Goal: Task Accomplishment & Management: Manage account settings

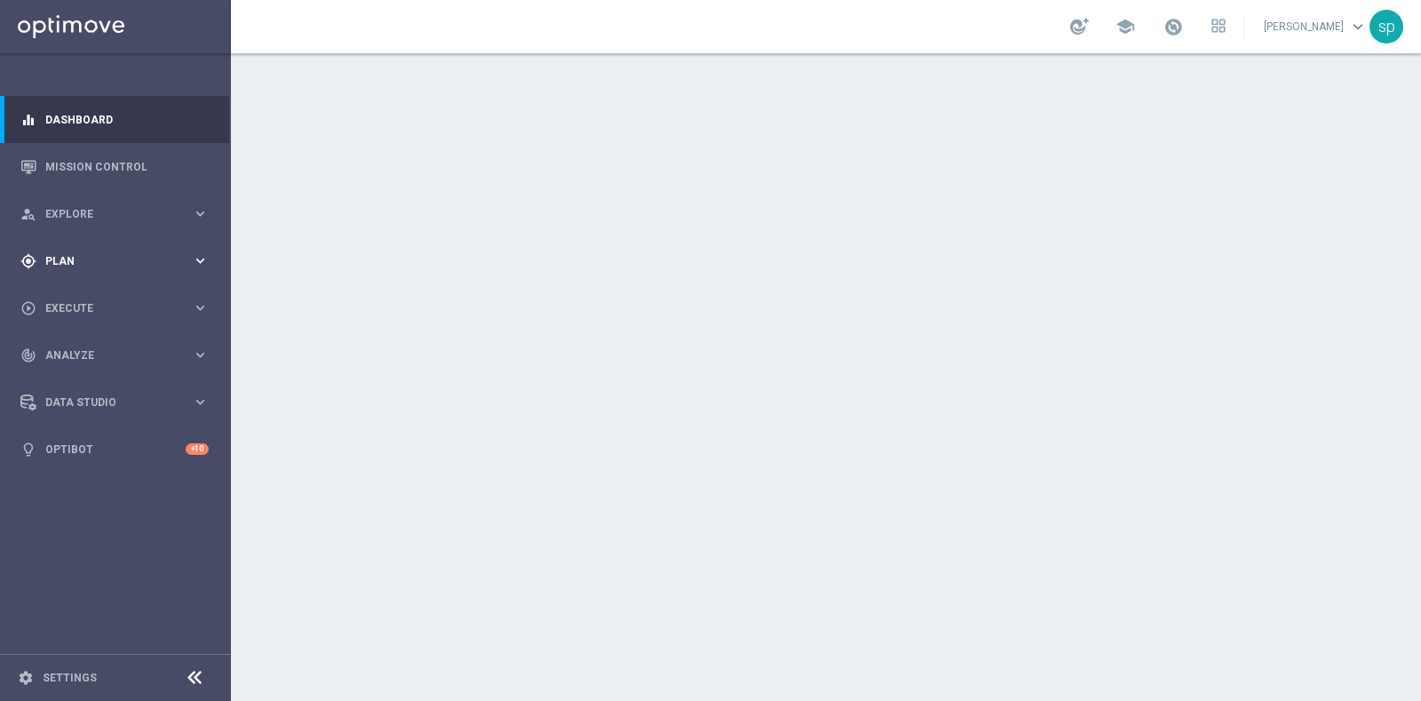
click at [54, 249] on div "gps_fixed Plan keyboard_arrow_right" at bounding box center [114, 260] width 229 height 47
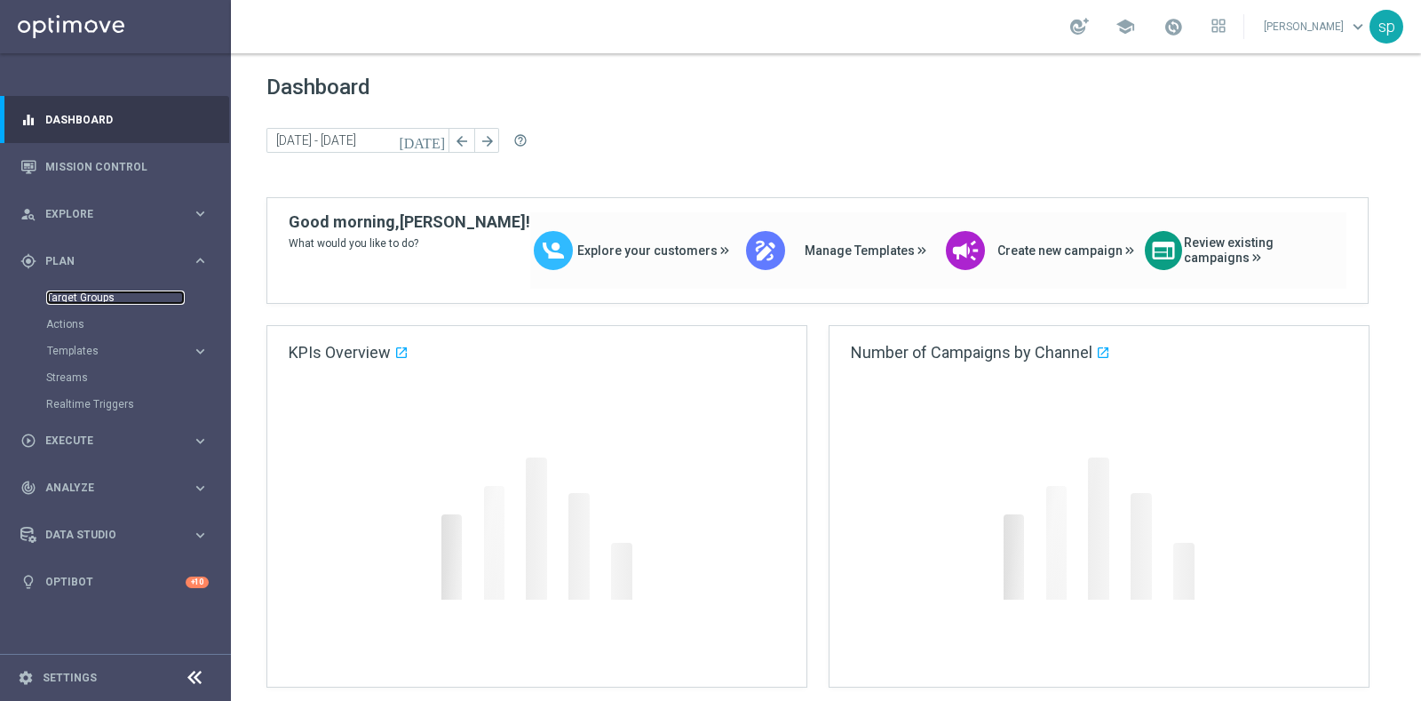
click at [91, 293] on link "Target Groups" at bounding box center [115, 297] width 139 height 14
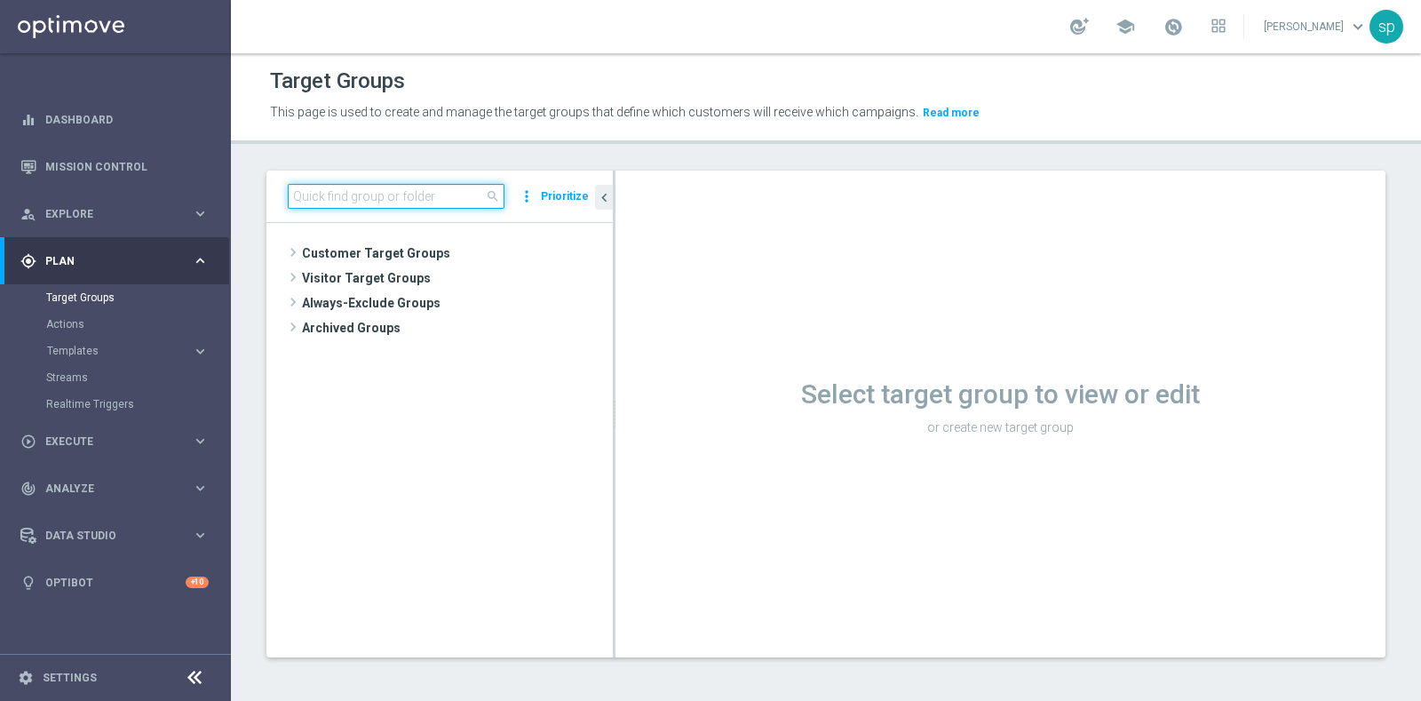
click at [334, 194] on input at bounding box center [396, 196] width 217 height 25
paste input "2025 TOP Silver Attivi last 30 gg_con bonus ratio 0-20%"
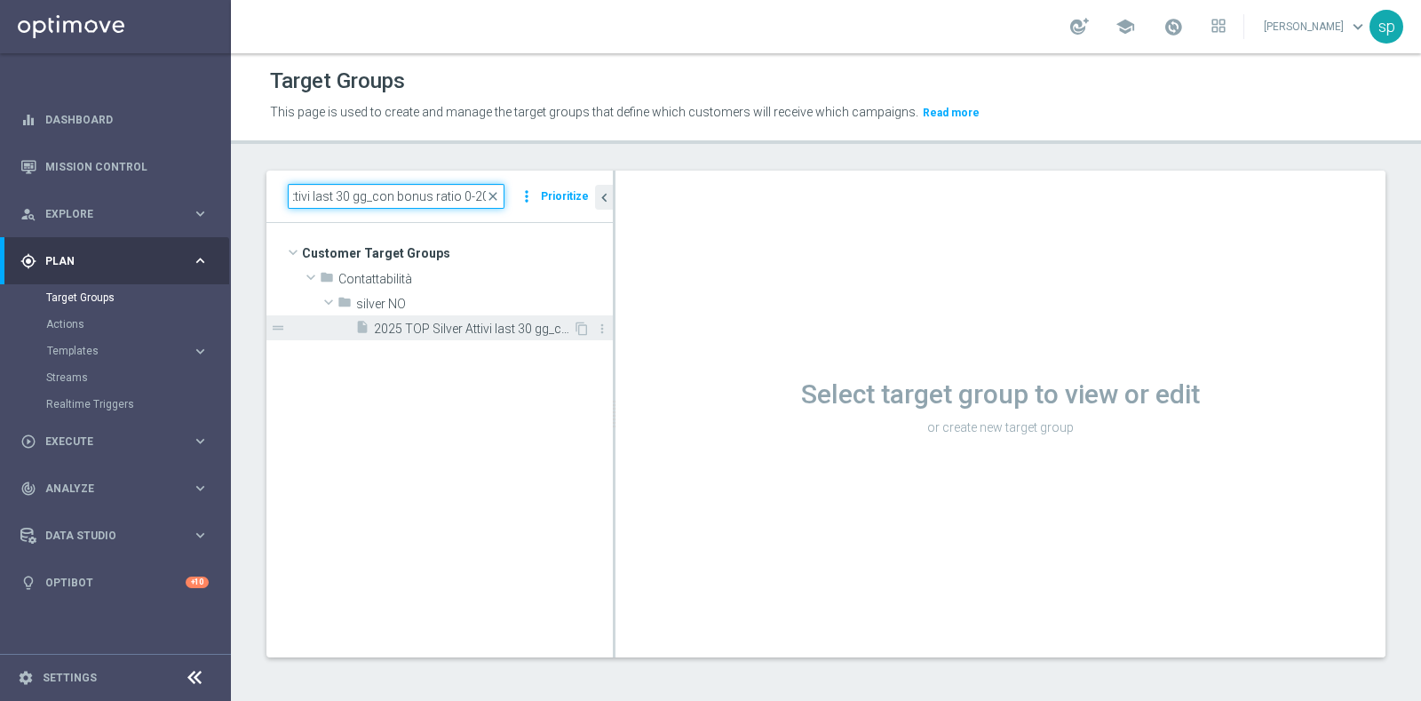
type input "2025 TOP Silver Attivi last 30 gg_con bonus ratio 0-20%"
click at [428, 324] on span "2025 TOP Silver Attivi last 30 gg_con bonus ratio 0-20%" at bounding box center [473, 329] width 199 height 15
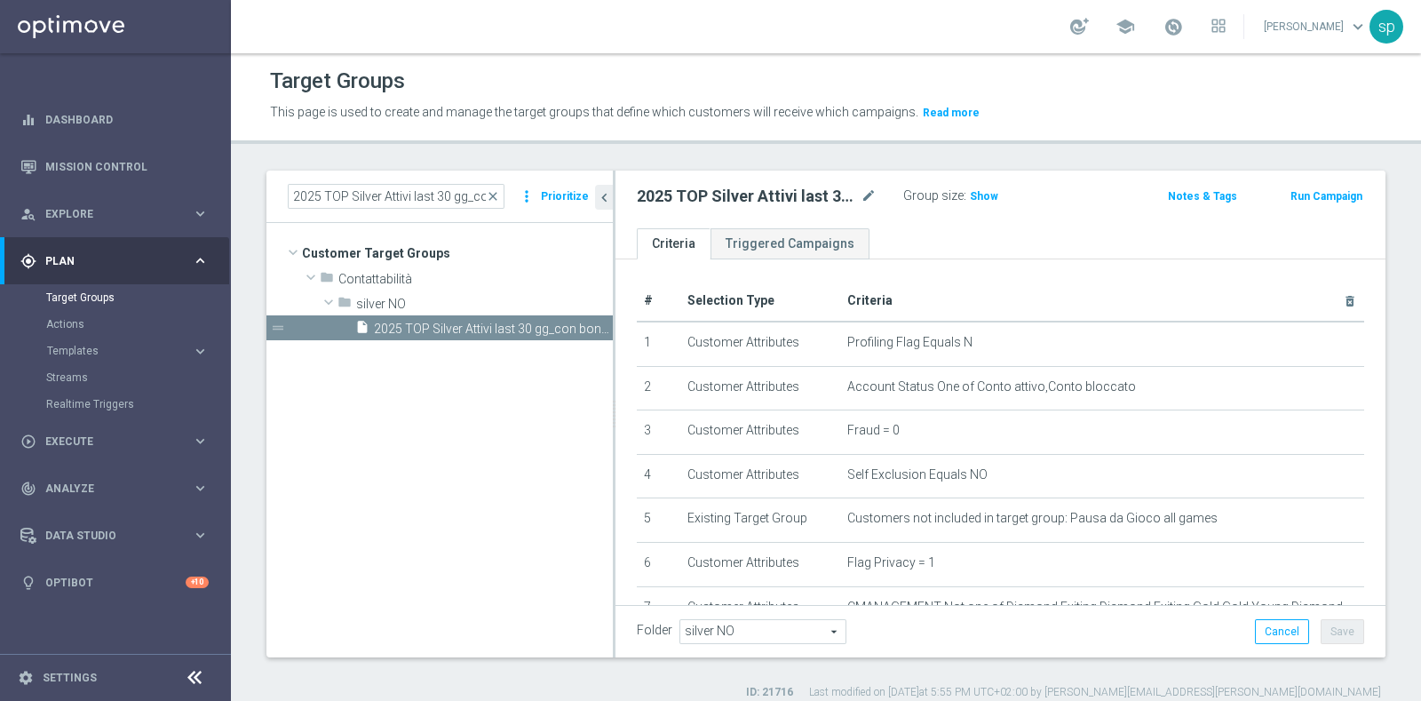
click at [1136, 560] on div "Folder silver NO silver NO arrow_drop_down search Cancel Save Saving..." at bounding box center [1001, 631] width 770 height 52
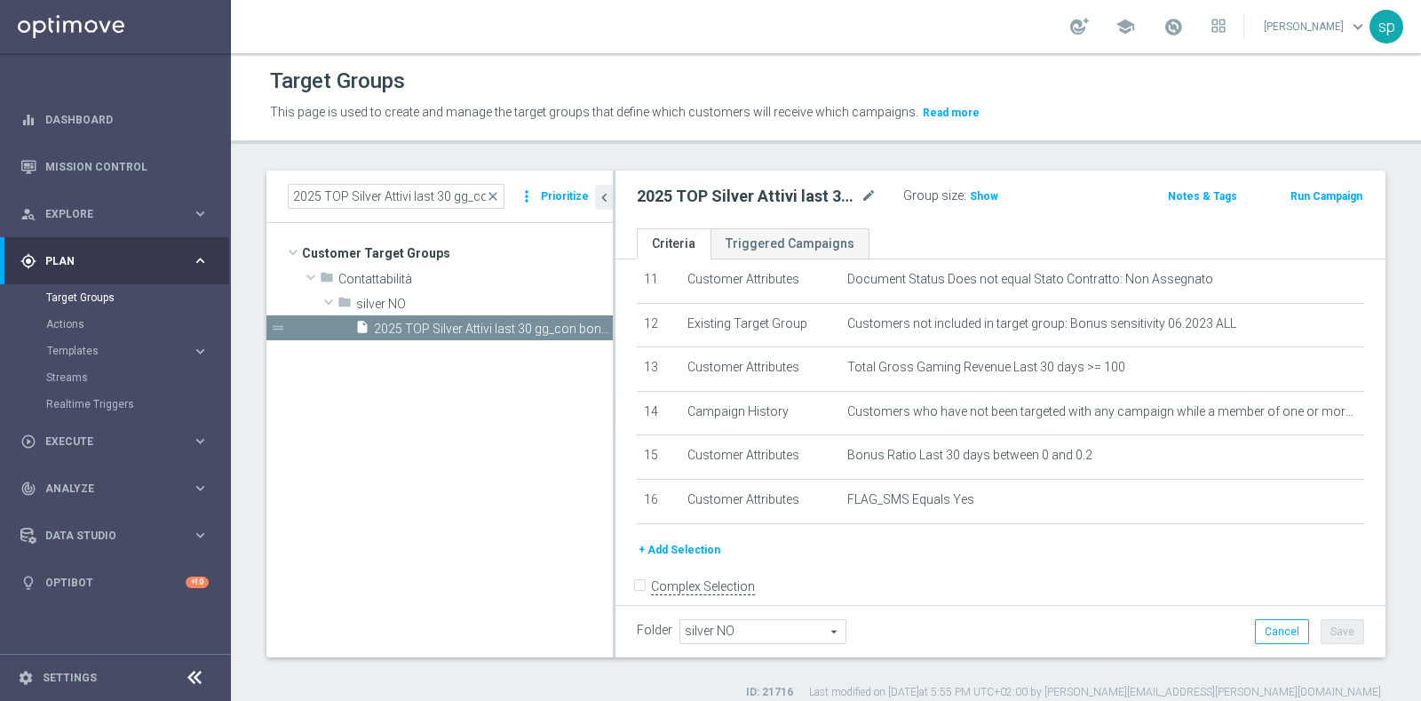
scroll to position [513, 0]
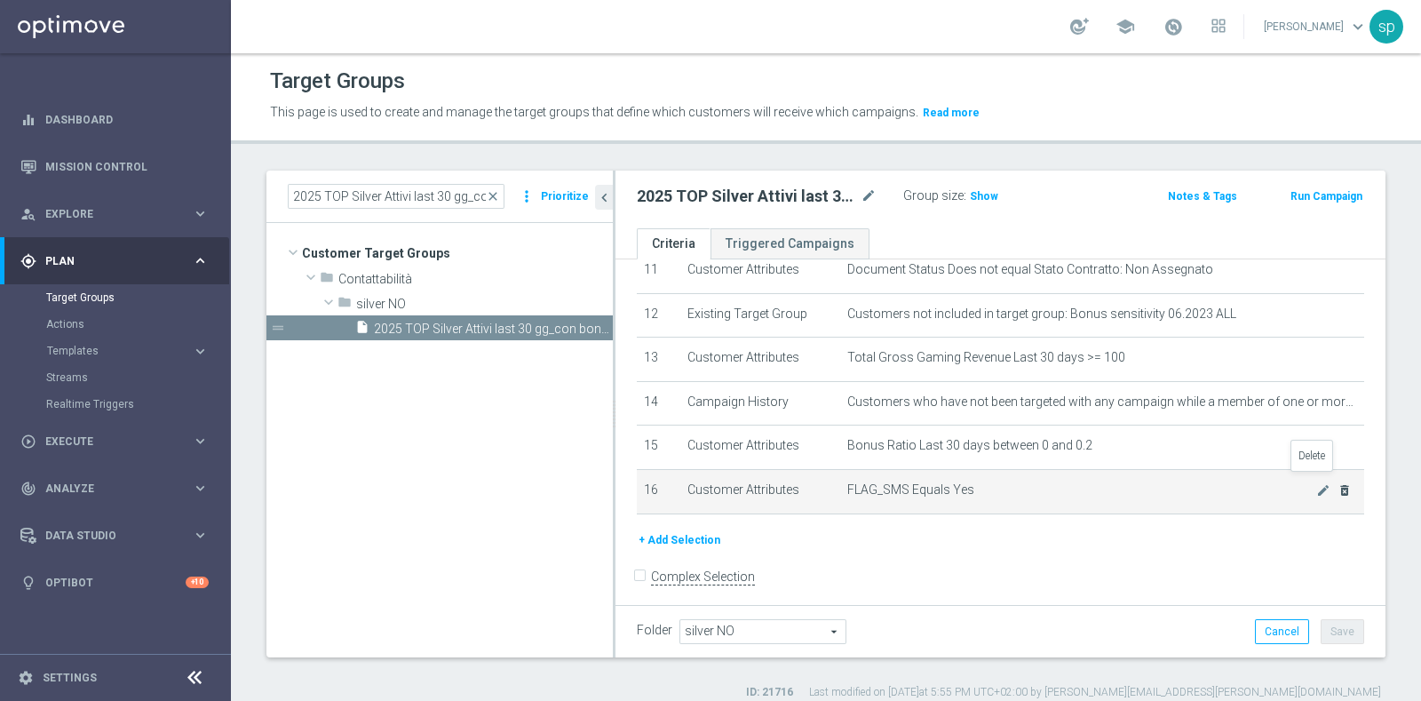
click at [1136, 483] on icon "delete_forever" at bounding box center [1345, 490] width 14 height 14
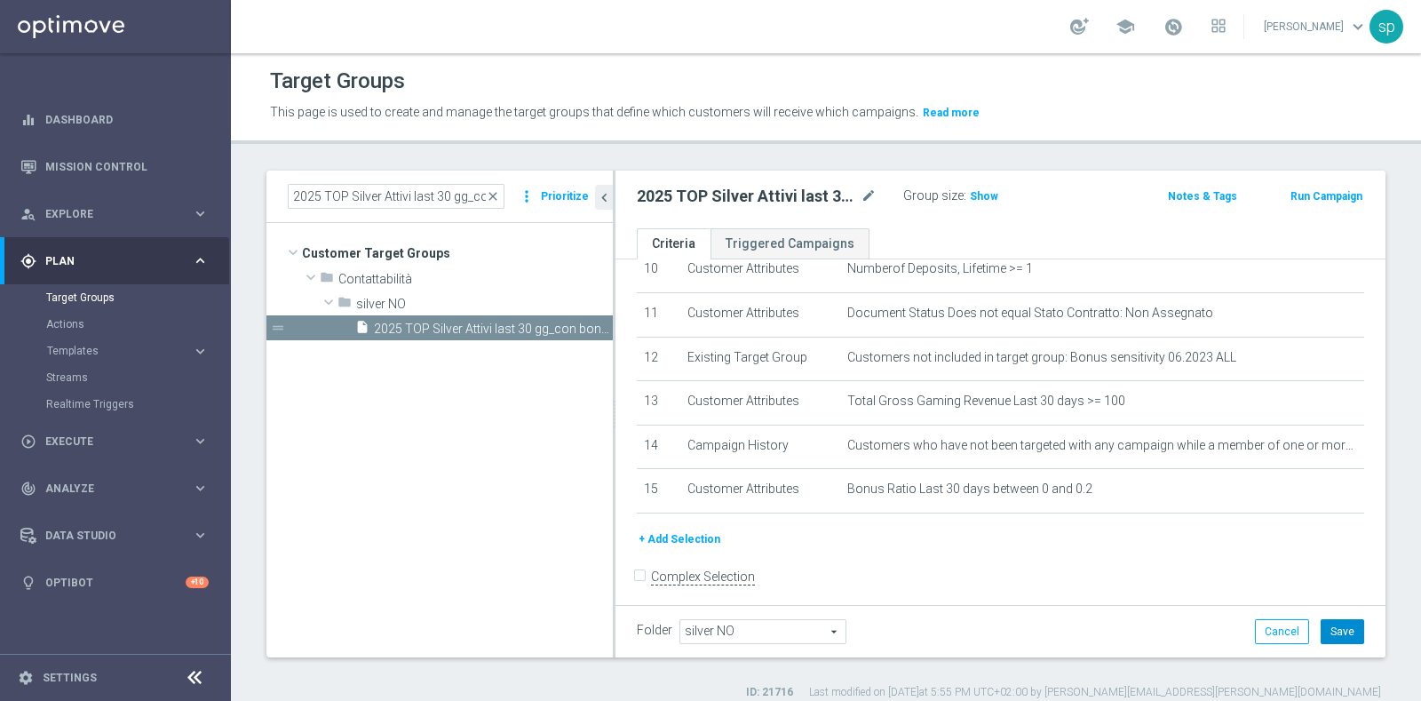
click at [1136, 560] on button "Save" at bounding box center [1343, 631] width 44 height 25
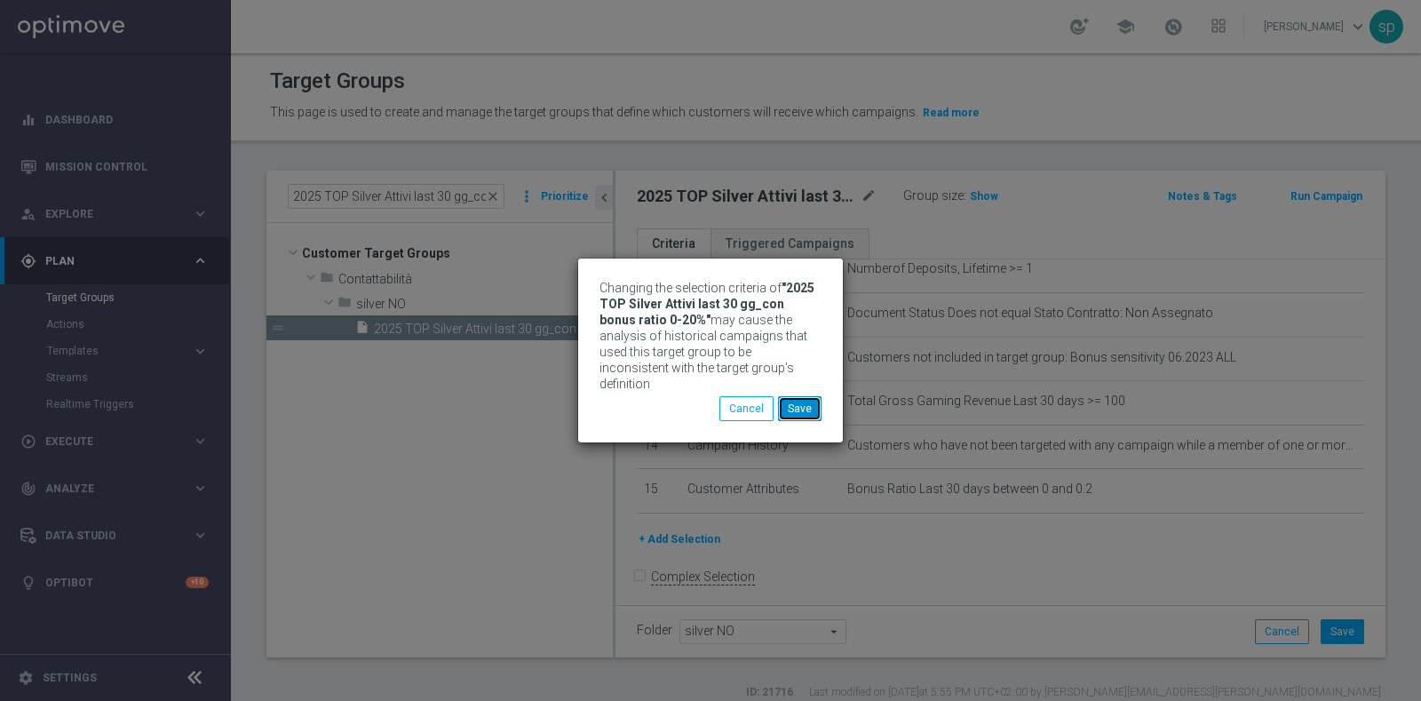
click at [820, 401] on button "Save" at bounding box center [800, 408] width 44 height 25
